Goal: Check status

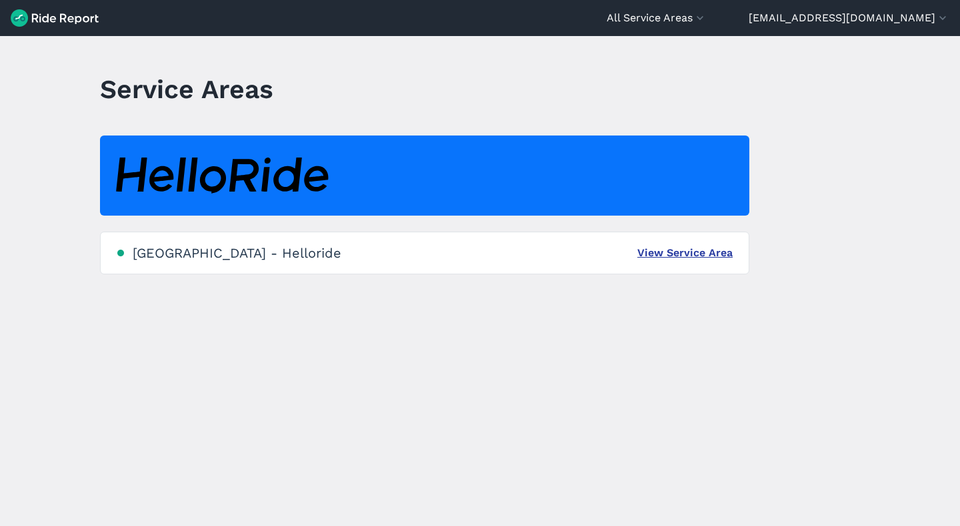
click at [653, 253] on link "View Service Area" at bounding box center [685, 253] width 95 height 16
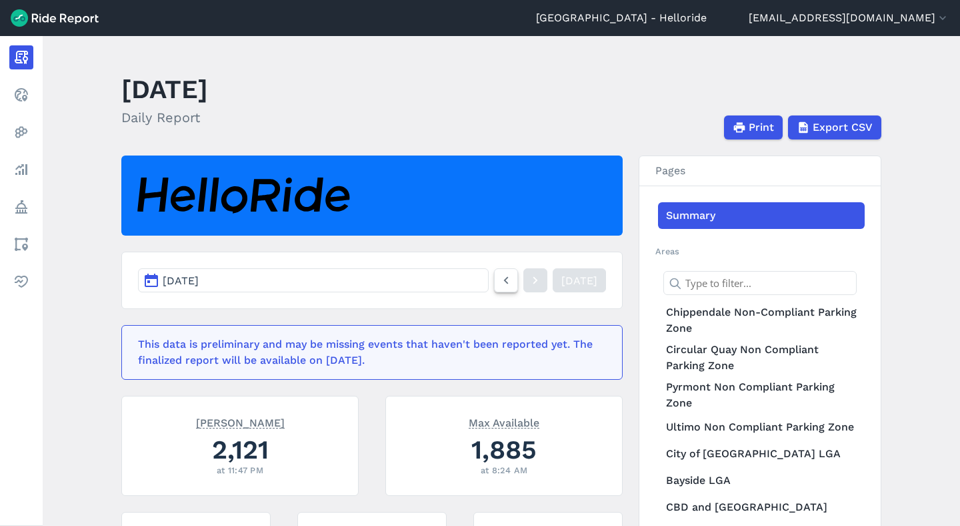
click at [499, 276] on icon at bounding box center [506, 280] width 15 height 16
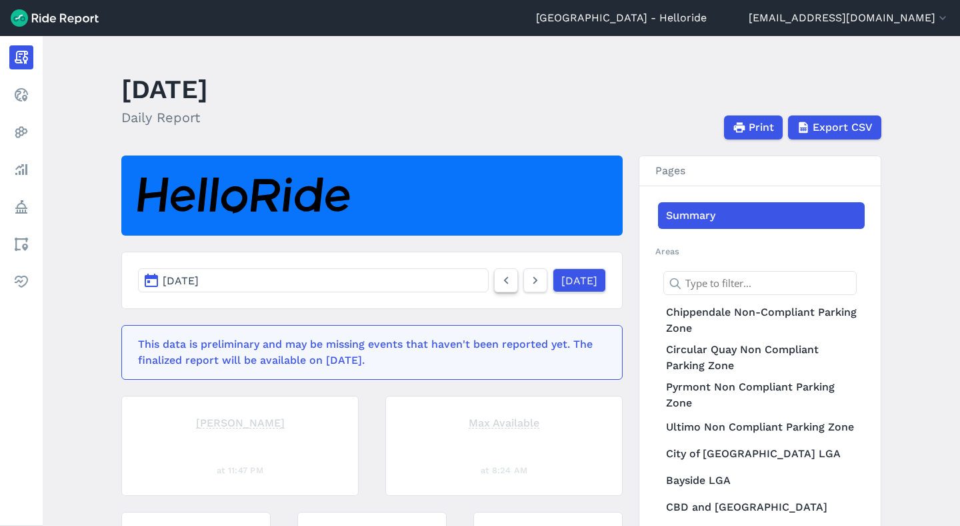
click at [499, 276] on icon at bounding box center [506, 280] width 15 height 16
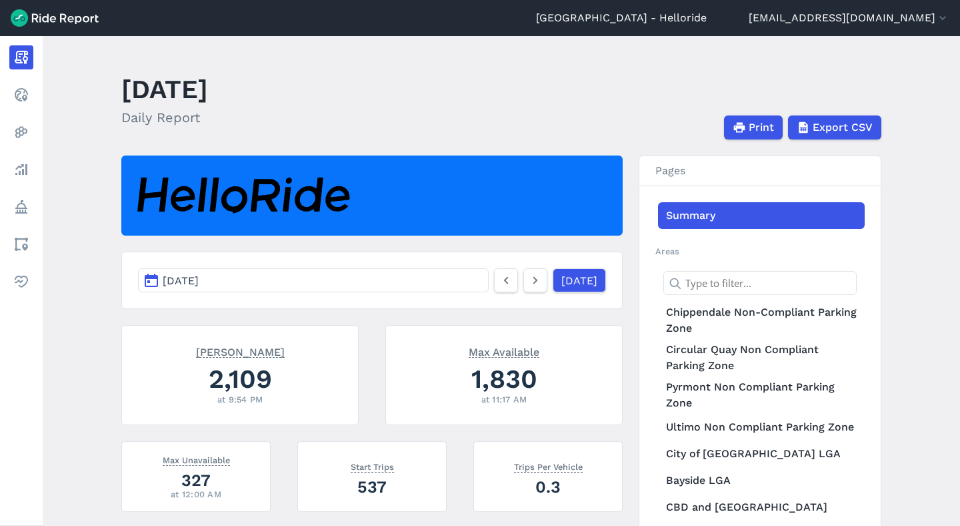
scroll to position [117, 0]
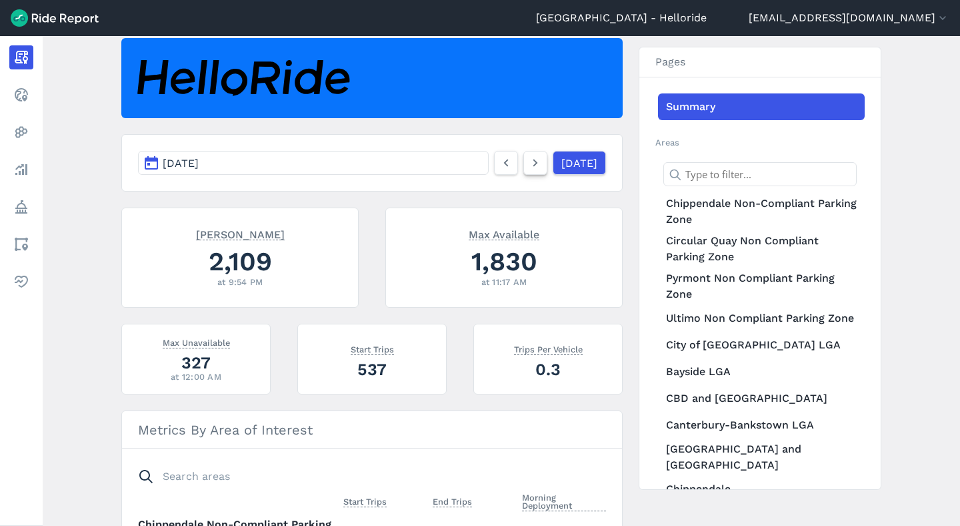
click at [528, 161] on icon at bounding box center [535, 163] width 15 height 16
click at [528, 160] on icon at bounding box center [535, 163] width 15 height 16
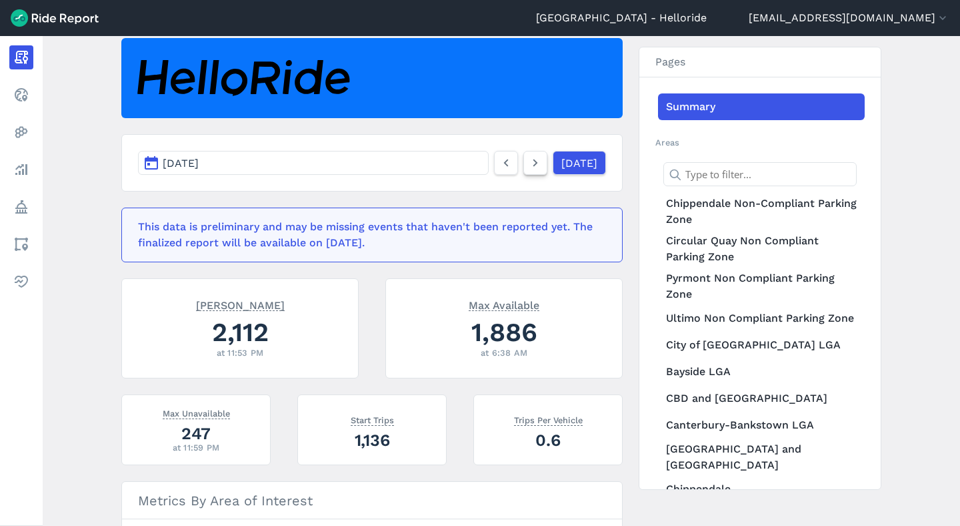
click at [534, 163] on use at bounding box center [536, 162] width 5 height 7
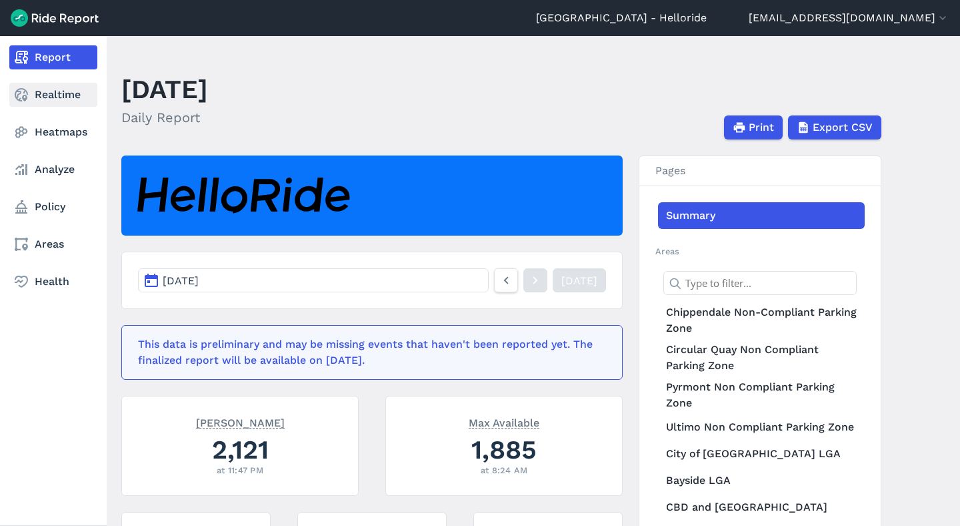
click at [52, 97] on link "Realtime" at bounding box center [53, 95] width 88 height 24
